Goal: Information Seeking & Learning: Learn about a topic

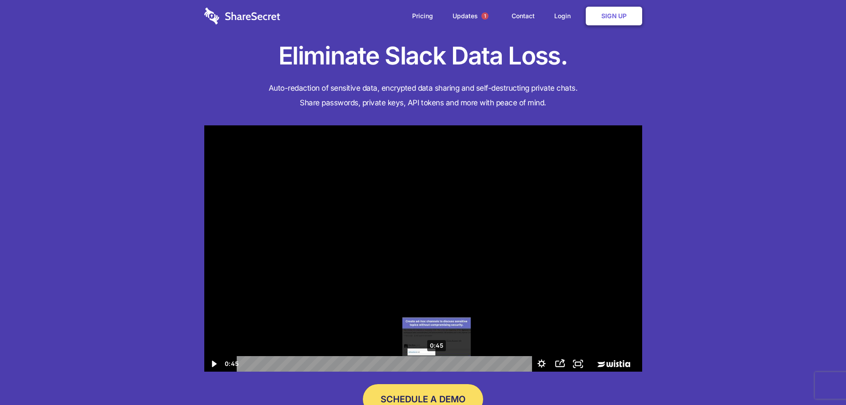
click at [437, 364] on div "0:45" at bounding box center [386, 364] width 284 height 16
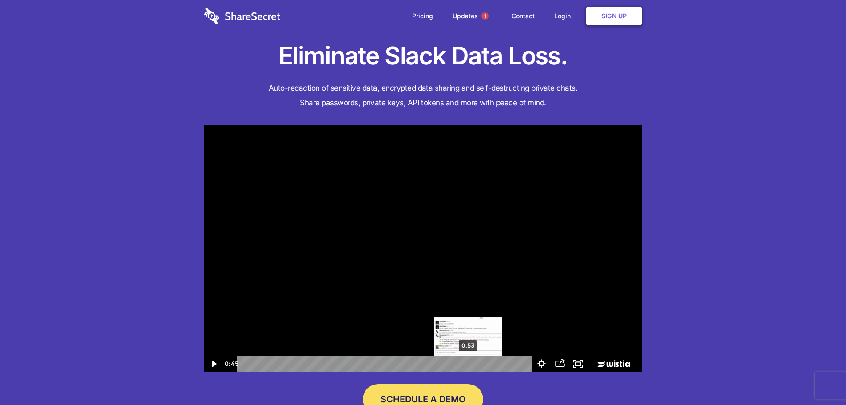
click at [471, 362] on div "0:53" at bounding box center [386, 364] width 284 height 16
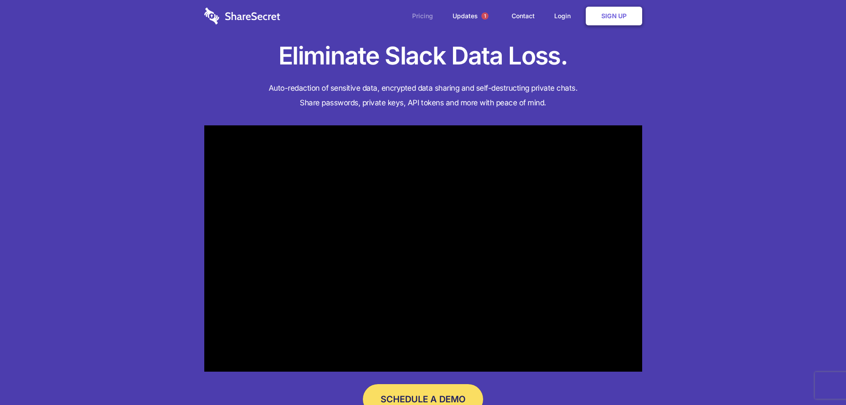
click at [416, 15] on link "Pricing" at bounding box center [422, 16] width 39 height 28
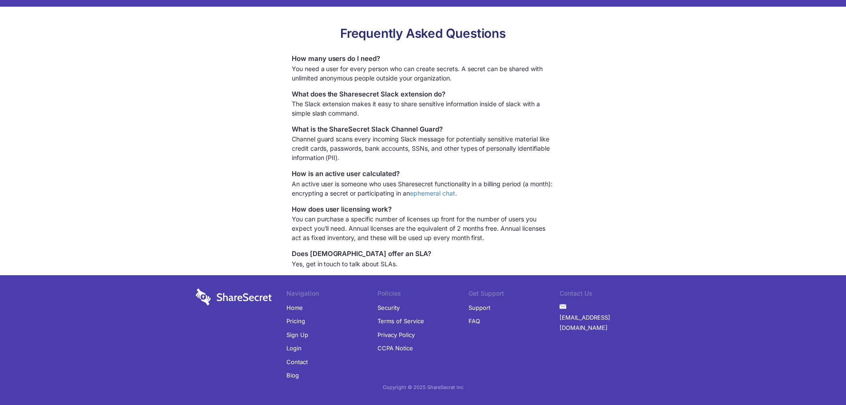
scroll to position [693, 0]
